Goal: Information Seeking & Learning: Understand process/instructions

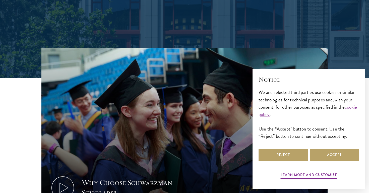
scroll to position [117, 0]
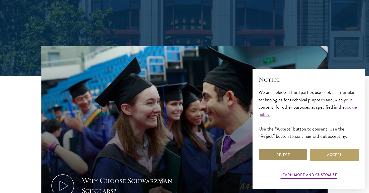
click at [268, 155] on button "Reject" at bounding box center [282, 155] width 49 height 12
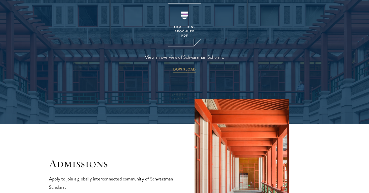
scroll to position [805, 0]
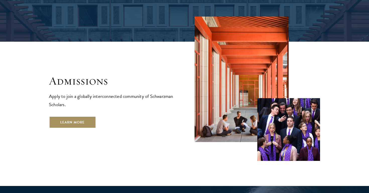
click at [71, 116] on link "Learn More" at bounding box center [72, 122] width 47 height 12
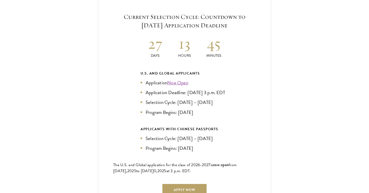
scroll to position [1103, 0]
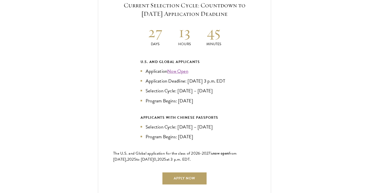
click at [182, 67] on link "Now Open" at bounding box center [177, 70] width 21 height 7
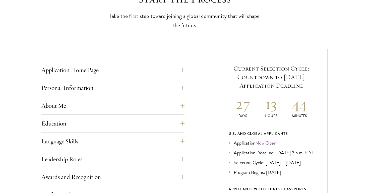
scroll to position [154, 0]
click at [83, 86] on button "Personal Information" at bounding box center [116, 88] width 143 height 12
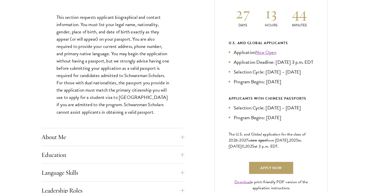
scroll to position [246, 0]
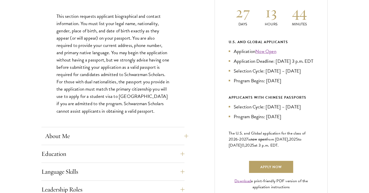
click at [54, 140] on button "About Me" at bounding box center [116, 136] width 143 height 12
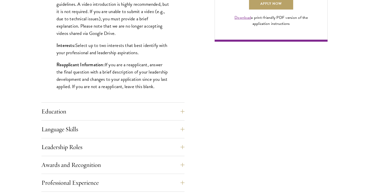
scroll to position [411, 0]
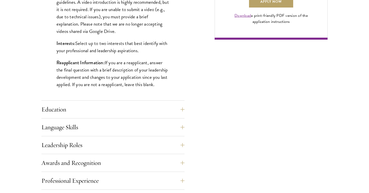
click at [44, 141] on div "Leadership Roles This section is an opportunity to showcase up to five leadersh…" at bounding box center [112, 146] width 143 height 15
click at [50, 145] on button "Leadership Roles" at bounding box center [116, 145] width 143 height 12
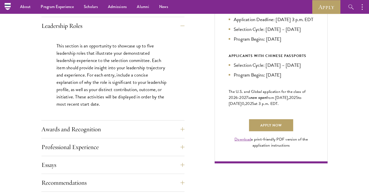
scroll to position [287, 0]
click at [56, 127] on button "Awards and Recognition" at bounding box center [116, 129] width 143 height 12
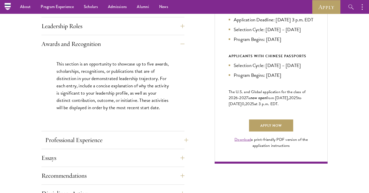
click at [55, 140] on button "Professional Experience" at bounding box center [116, 140] width 143 height 12
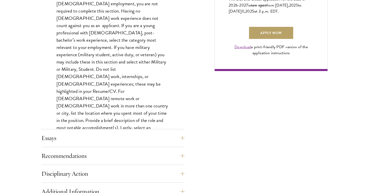
scroll to position [392, 0]
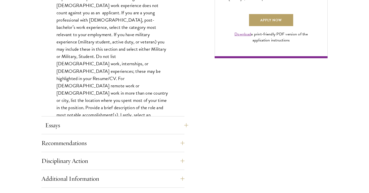
click at [58, 123] on button "Essays" at bounding box center [116, 125] width 143 height 12
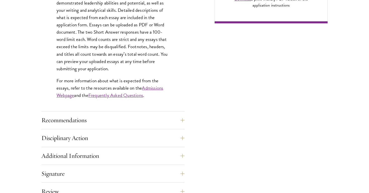
scroll to position [428, 0]
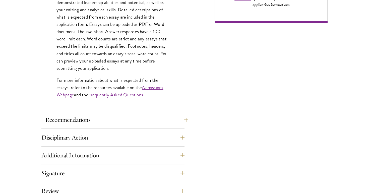
click at [53, 120] on button "Recommendations" at bounding box center [116, 120] width 143 height 12
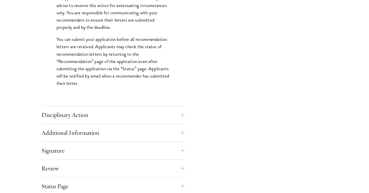
scroll to position [698, 0]
click at [53, 118] on button "Disciplinary Action" at bounding box center [116, 115] width 143 height 12
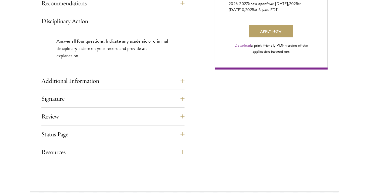
scroll to position [382, 0]
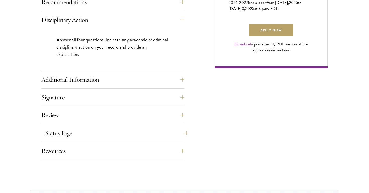
click at [61, 135] on button "Status Page" at bounding box center [116, 133] width 143 height 12
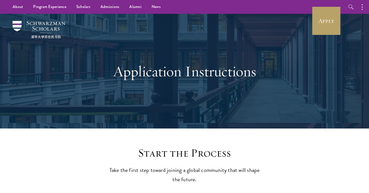
scroll to position [0, 0]
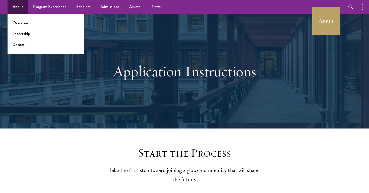
click at [14, 0] on link "About" at bounding box center [18, 7] width 21 height 14
